Goal: Task Accomplishment & Management: Complete application form

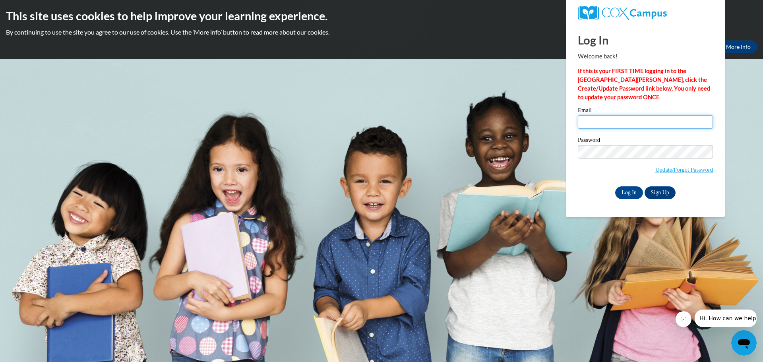
click at [602, 118] on input "Email" at bounding box center [644, 122] width 135 height 14
type input "Ashley.Saldana4@my.utsa.edu"
click at [622, 190] on input "Log In" at bounding box center [629, 192] width 28 height 13
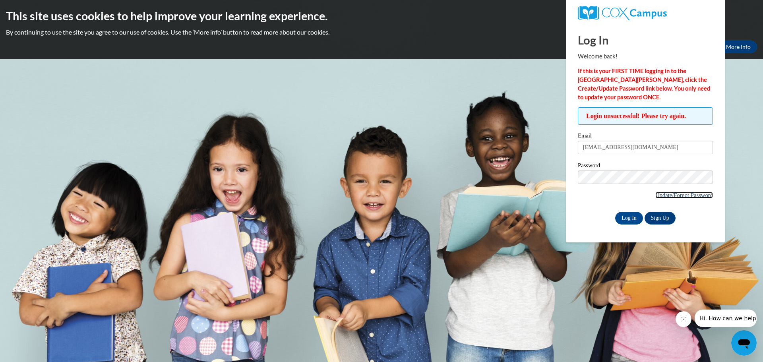
click at [668, 193] on link "Update/Forgot Password" at bounding box center [684, 195] width 58 height 6
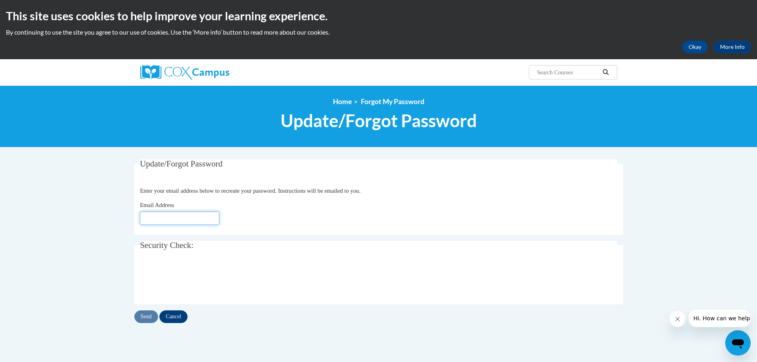
click at [166, 214] on input "Email Address" at bounding box center [179, 218] width 79 height 14
type input "[EMAIL_ADDRESS][DOMAIN_NAME]"
click at [143, 320] on input "Send" at bounding box center [146, 316] width 24 height 13
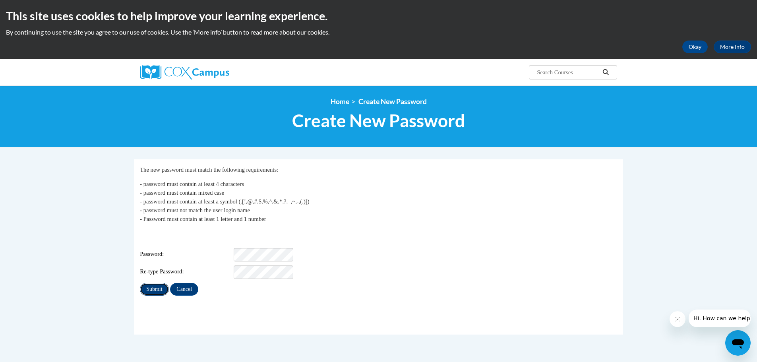
click at [160, 286] on input "Submit" at bounding box center [154, 289] width 29 height 13
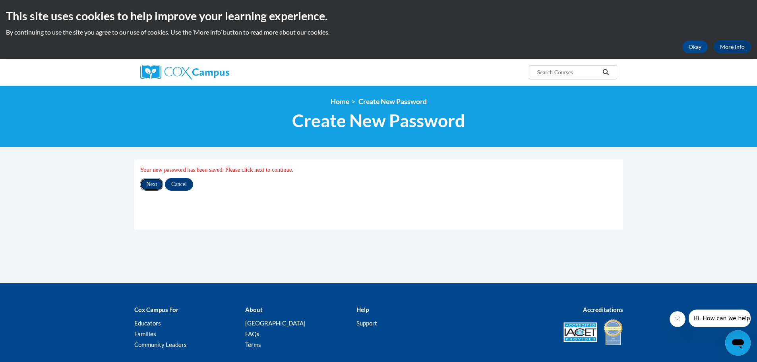
click at [152, 187] on input "Next" at bounding box center [151, 184] width 23 height 13
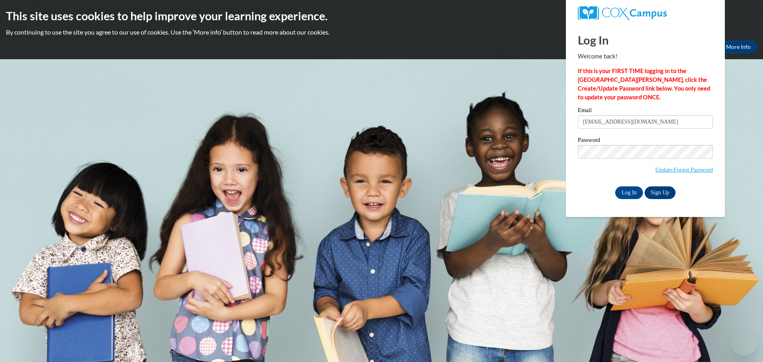
click at [584, 126] on input "[EMAIL_ADDRESS][DOMAIN_NAME]" at bounding box center [644, 122] width 135 height 14
click at [625, 195] on input "Log In" at bounding box center [629, 192] width 28 height 13
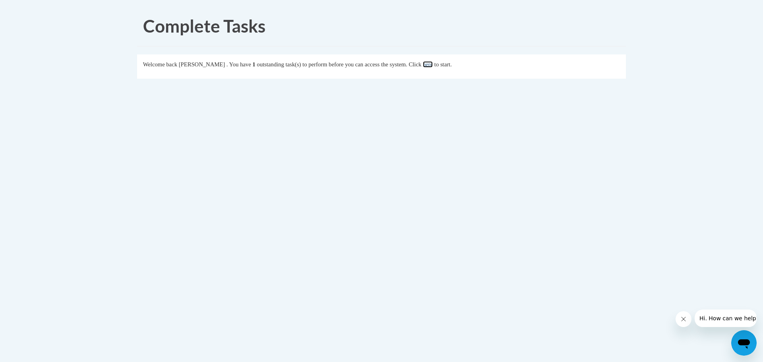
click at [432, 64] on link "here" at bounding box center [428, 64] width 10 height 6
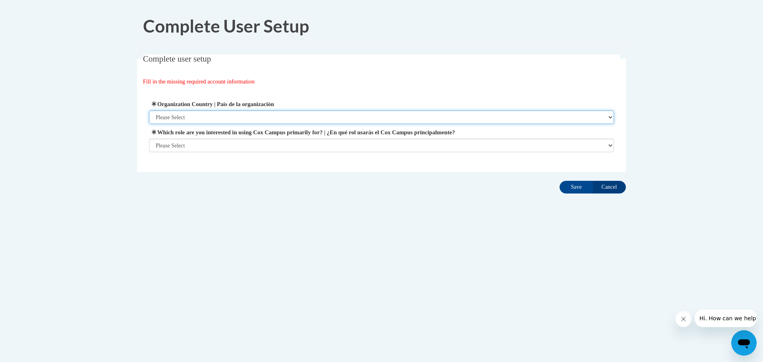
click at [336, 118] on select "Please Select United States | Estados Unidos Outside of the United States | Fue…" at bounding box center [381, 117] width 465 height 14
select select "ad49bcad-a171-4b2e-b99c-48b446064914"
click at [149, 110] on select "Please Select United States | Estados Unidos Outside of the United States | Fue…" at bounding box center [381, 117] width 465 height 14
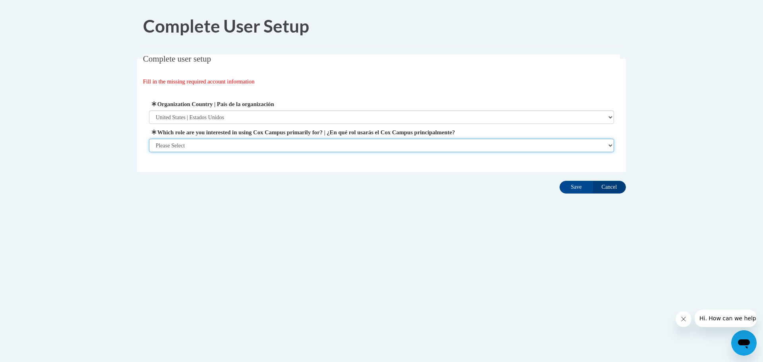
click at [297, 146] on select "Please Select College/University | Colegio/Universidad Community/Nonprofit Part…" at bounding box center [381, 146] width 465 height 14
select select "5a18ea06-2b54-4451-96f2-d152daf9eac5"
click at [149, 152] on select "Please Select College/University | Colegio/Universidad Community/Nonprofit Part…" at bounding box center [381, 146] width 465 height 14
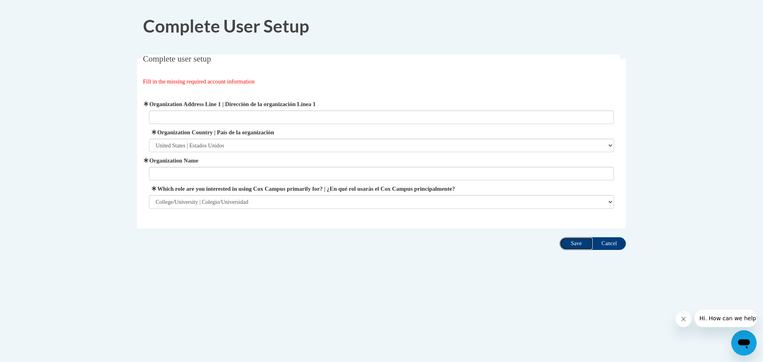
click at [575, 246] on input "Save" at bounding box center [575, 243] width 33 height 13
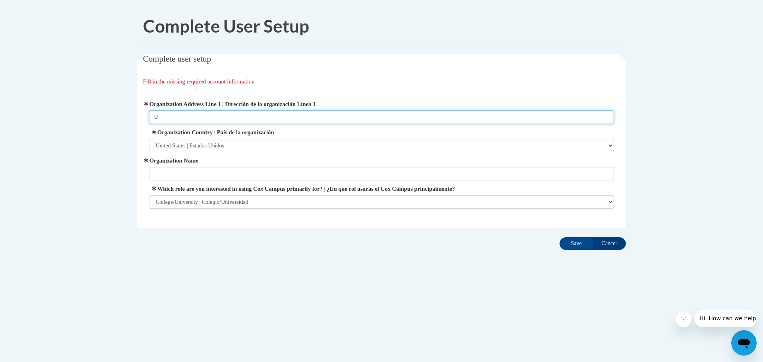
type input "U"
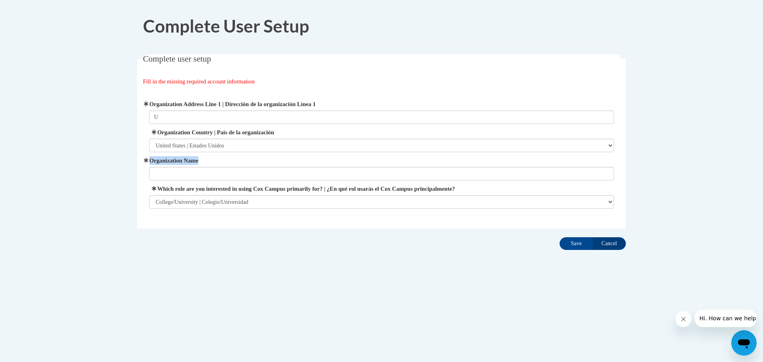
click at [270, 163] on span "Organization Name" at bounding box center [381, 168] width 465 height 24
click at [243, 172] on input "Organization Name" at bounding box center [381, 174] width 465 height 14
type input "UTSA"
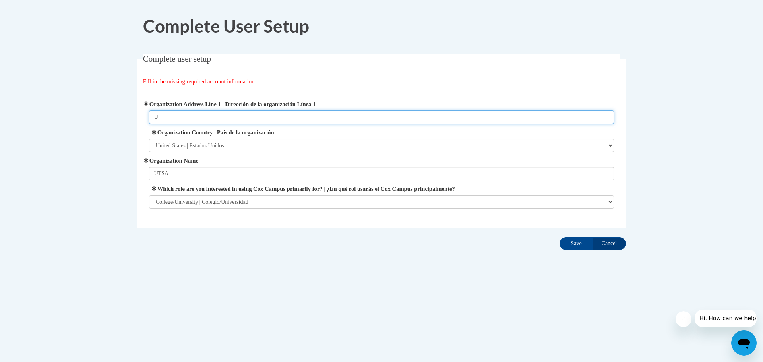
click at [286, 117] on input "U" at bounding box center [381, 117] width 465 height 14
paste input "1 UTSA Circle, San Antonio, TX 78249"
type input "1 UTSA Circle, San Antonio, TX 78249"
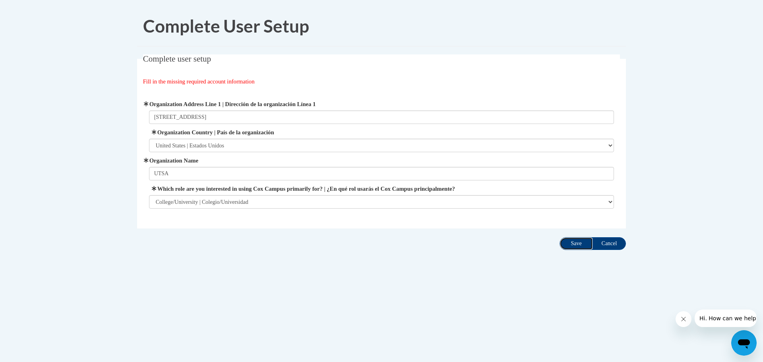
click at [575, 245] on input "Save" at bounding box center [575, 243] width 33 height 13
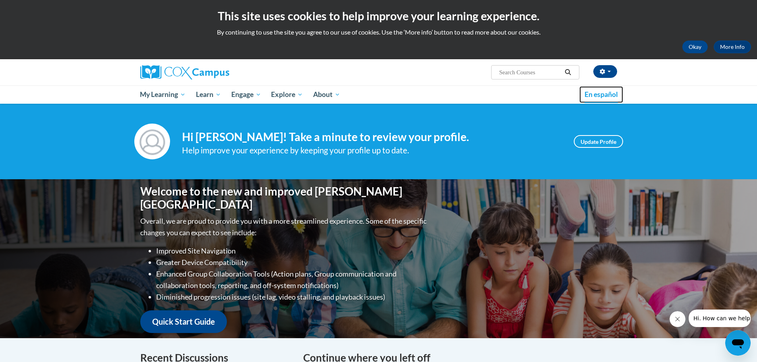
click at [601, 91] on span "En español" at bounding box center [600, 94] width 33 height 8
click at [143, 143] on img at bounding box center [152, 142] width 36 height 36
click at [697, 46] on button "Okay" at bounding box center [694, 47] width 25 height 13
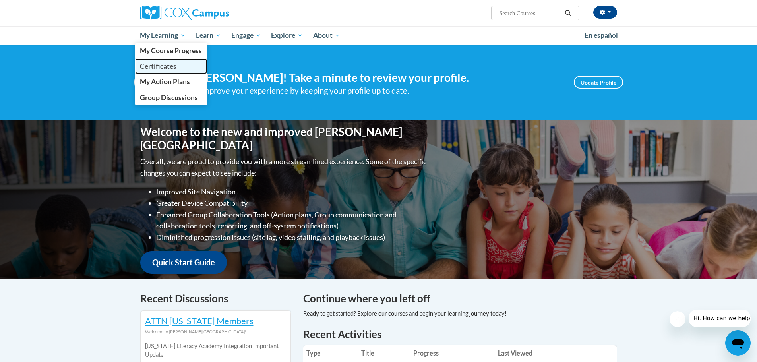
click at [165, 68] on span "Certificates" at bounding box center [158, 66] width 37 height 8
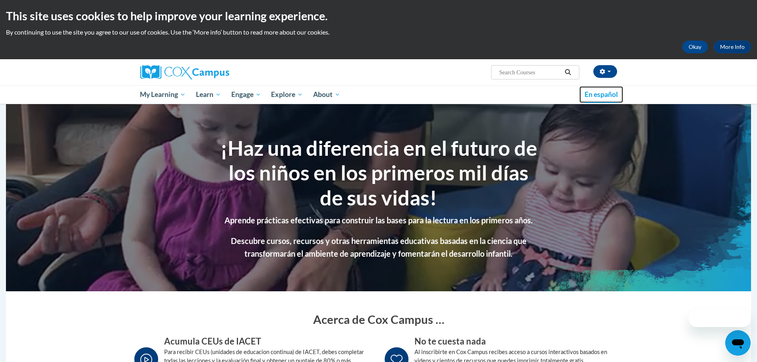
click at [602, 97] on span "En español" at bounding box center [600, 94] width 33 height 8
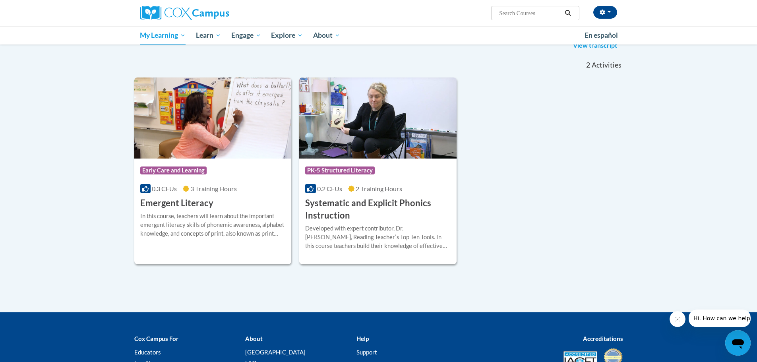
scroll to position [127, 0]
